Goal: Transaction & Acquisition: Purchase product/service

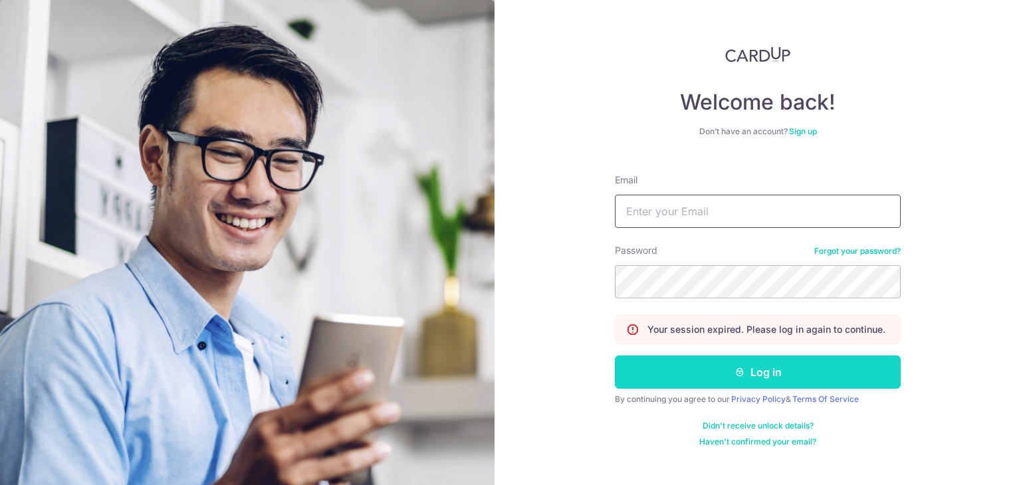
type input "john04ang@gmail.com"
click at [713, 370] on button "Log in" at bounding box center [758, 371] width 286 height 33
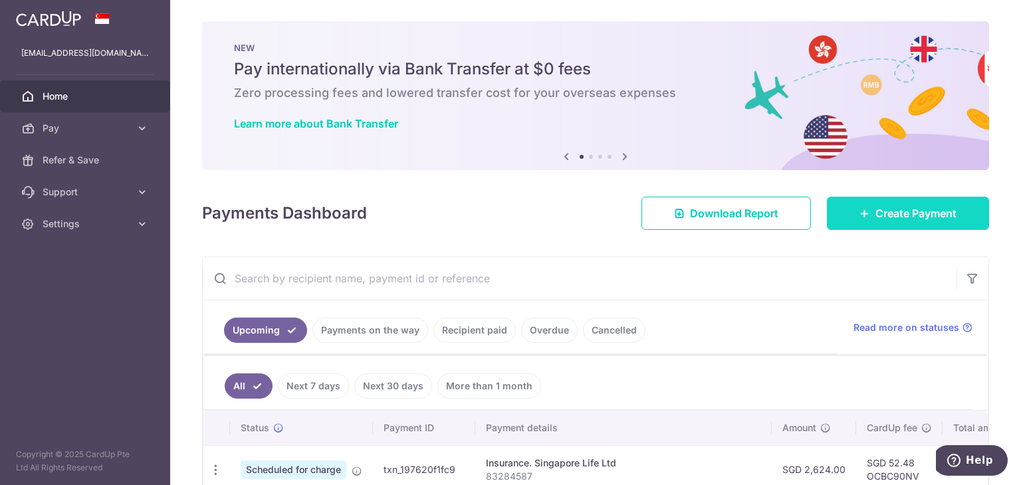
click at [883, 210] on span "Create Payment" at bounding box center [915, 213] width 81 height 16
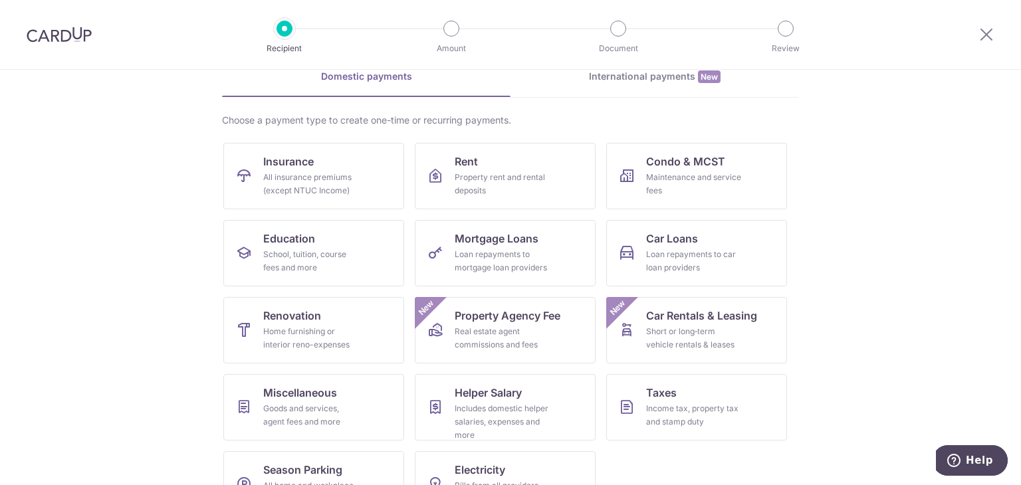
scroll to position [109, 0]
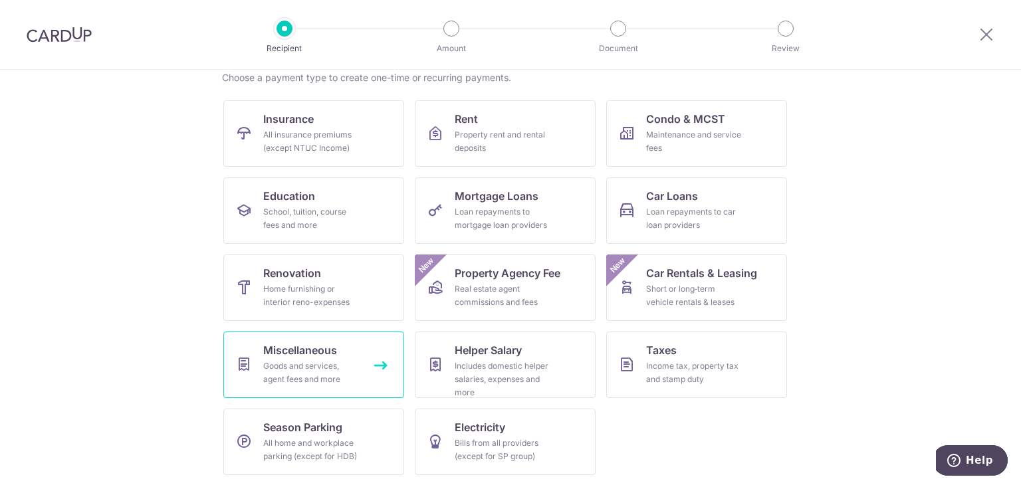
click at [304, 378] on div "Goods and services, agent fees and more" at bounding box center [311, 372] width 96 height 27
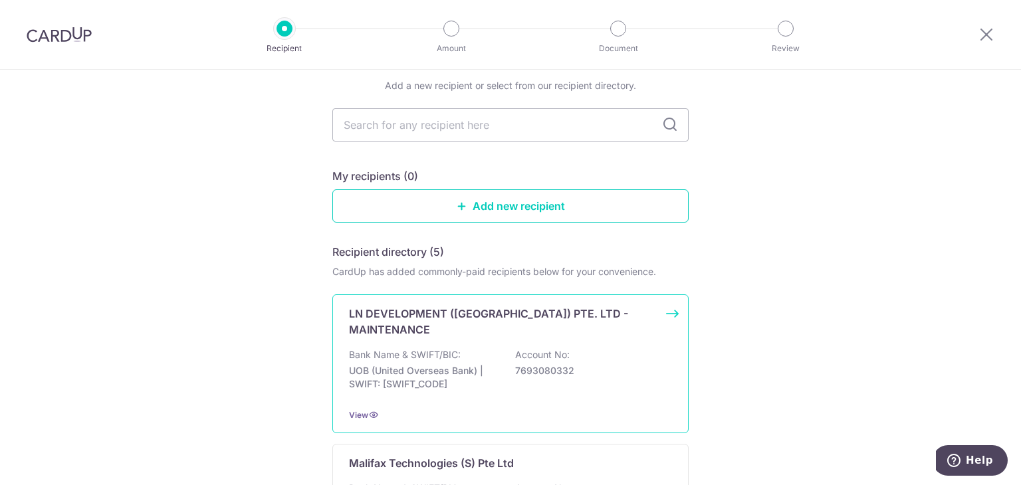
scroll to position [199, 0]
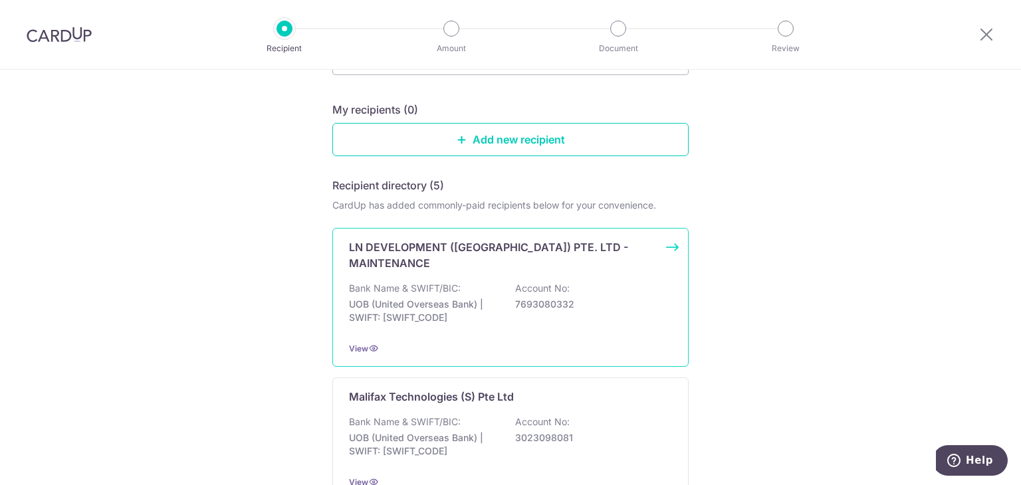
click at [515, 282] on p "Account No:" at bounding box center [542, 288] width 54 height 13
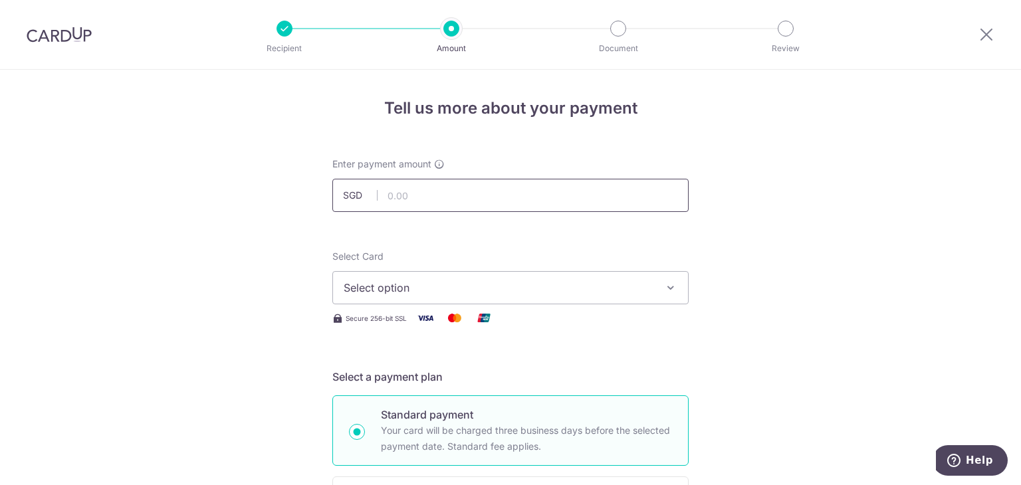
click at [540, 197] on input "text" at bounding box center [510, 195] width 356 height 33
type input "3,100.00"
click at [445, 286] on span "Select option" at bounding box center [499, 288] width 310 height 16
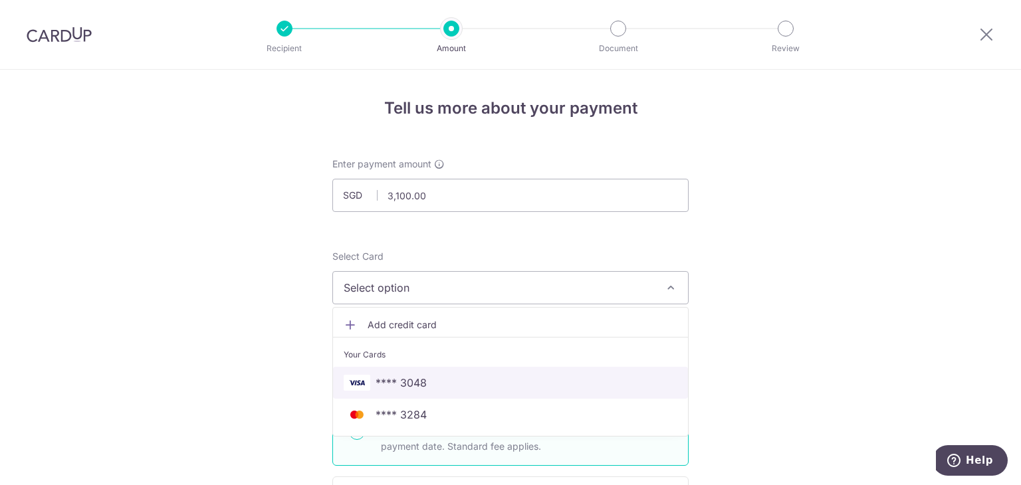
click at [413, 386] on span "**** 3048" at bounding box center [400, 383] width 51 height 16
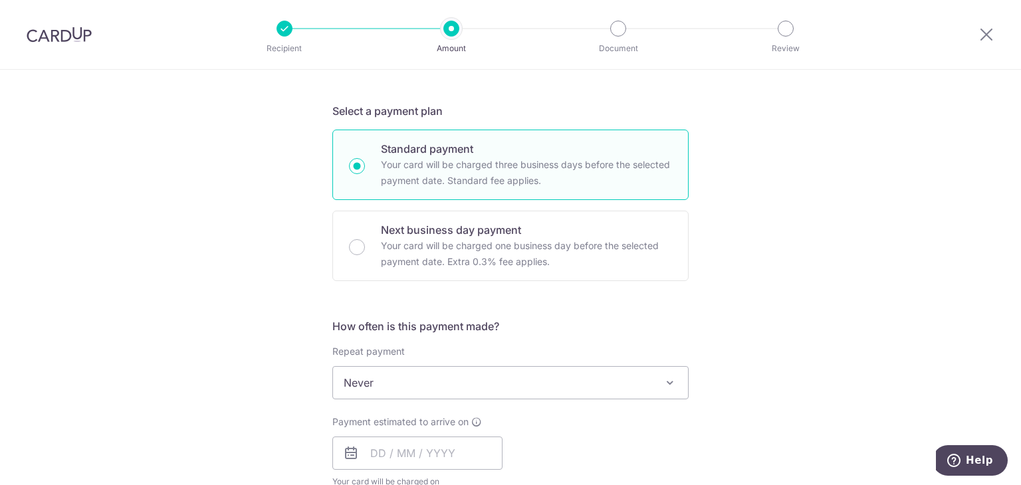
scroll to position [399, 0]
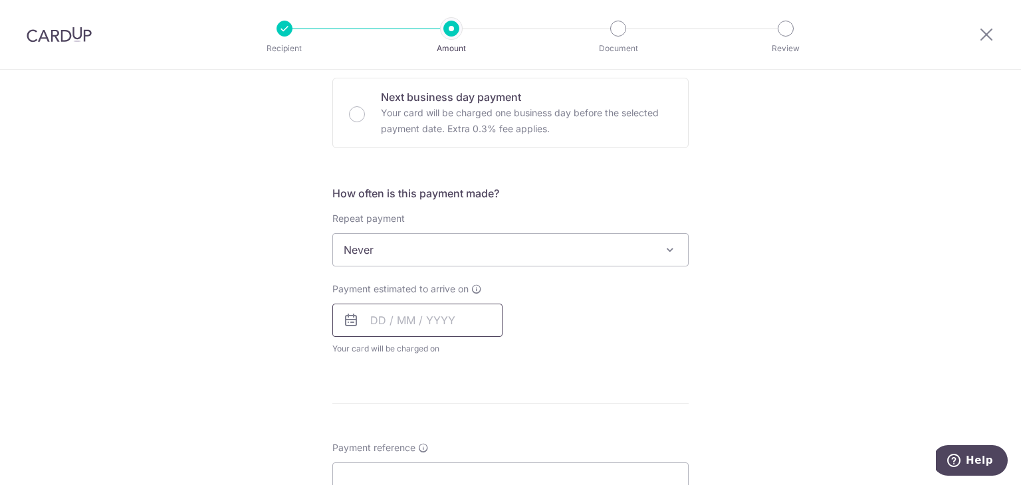
click at [411, 324] on input "text" at bounding box center [417, 320] width 170 height 33
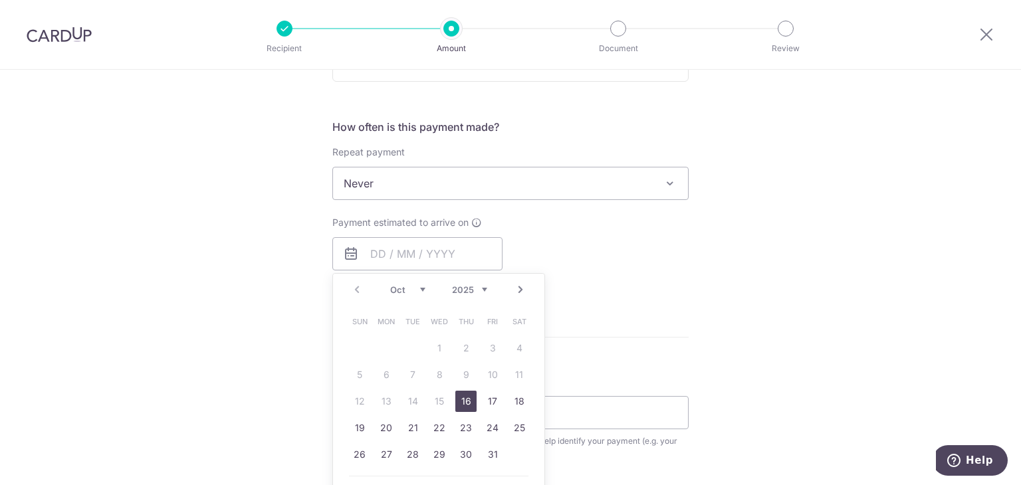
click at [466, 399] on link "16" at bounding box center [465, 401] width 21 height 21
type input "[DATE]"
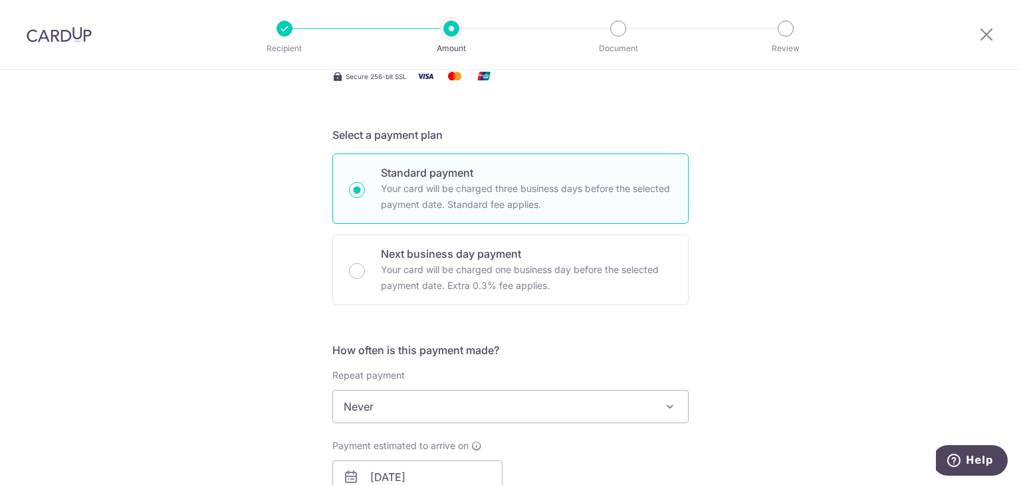
scroll to position [0, 0]
